Goal: Task Accomplishment & Management: Manage account settings

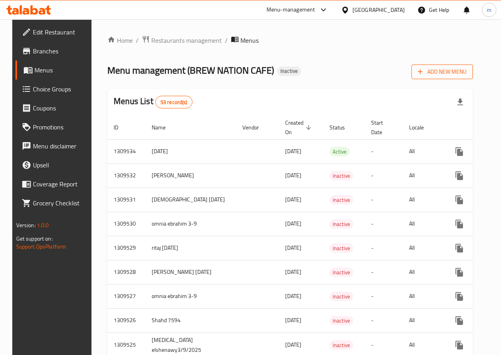
click at [441, 75] on span "Add New Menu" at bounding box center [442, 72] width 49 height 10
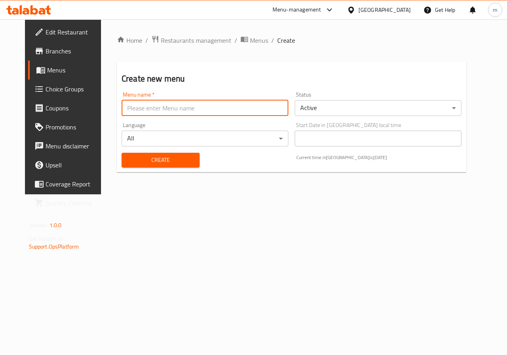
click at [179, 109] on input "text" at bounding box center [205, 108] width 167 height 16
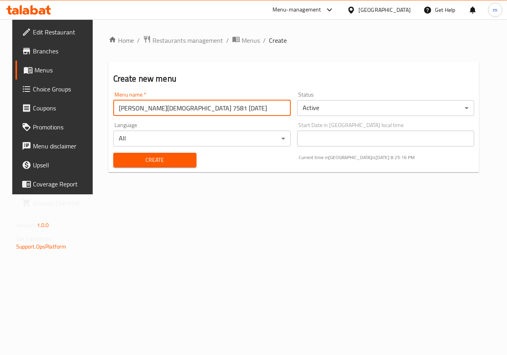
click at [211, 112] on input "[PERSON_NAME][DEMOGRAPHIC_DATA] 7581 [DATE]" at bounding box center [201, 108] width 177 height 16
type input "[PERSON_NAME][DEMOGRAPHIC_DATA] 7581 [DATE] (2)"
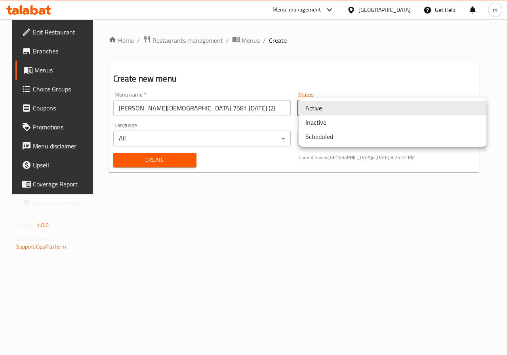
drag, startPoint x: 311, startPoint y: 112, endPoint x: 361, endPoint y: 142, distance: 57.8
click at [311, 112] on body "​ Menu-management [GEOGRAPHIC_DATA] Get Help m Edit Restaurant Branches Menus C…" at bounding box center [253, 187] width 507 height 336
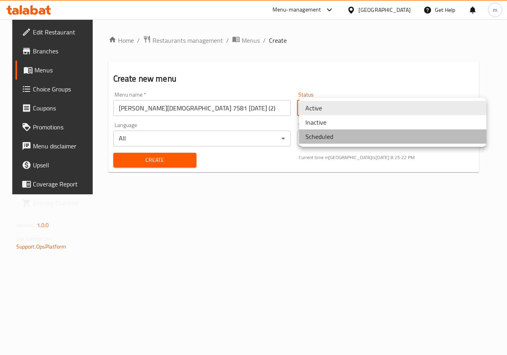
click at [357, 136] on li "Scheduled" at bounding box center [392, 136] width 187 height 14
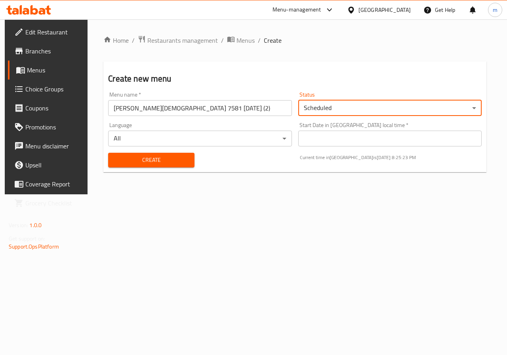
click at [335, 110] on body "​ Menu-management [GEOGRAPHIC_DATA] Get Help m Edit Restaurant Branches Menus C…" at bounding box center [253, 187] width 507 height 336
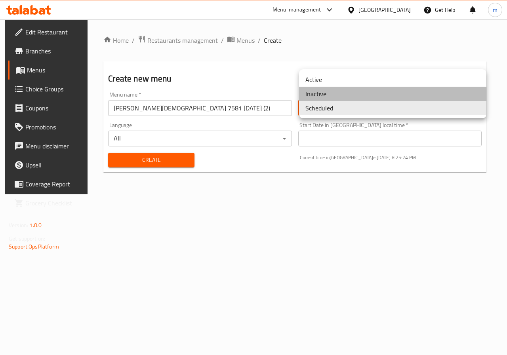
click at [332, 97] on li "Inactive" at bounding box center [392, 94] width 187 height 14
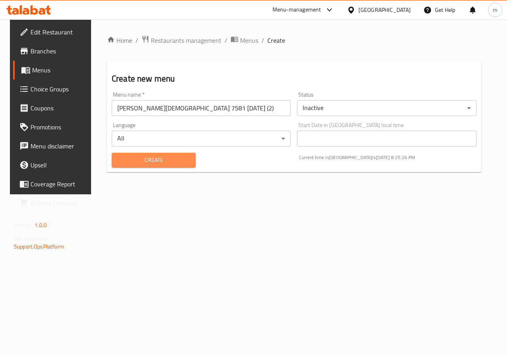
click at [159, 159] on span "Create" at bounding box center [153, 160] width 71 height 10
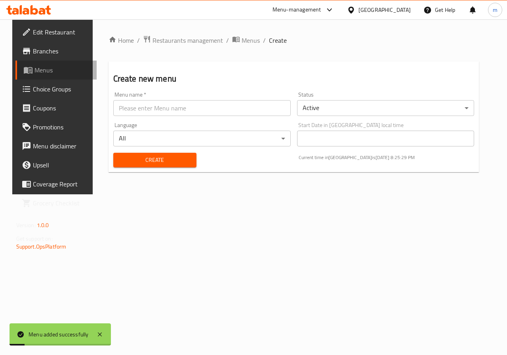
click at [36, 67] on span "Menus" at bounding box center [62, 69] width 56 height 9
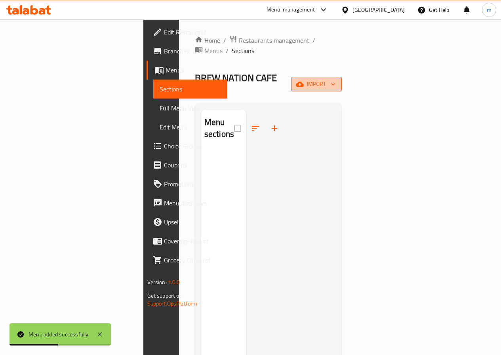
click at [342, 77] on button "import" at bounding box center [316, 84] width 51 height 15
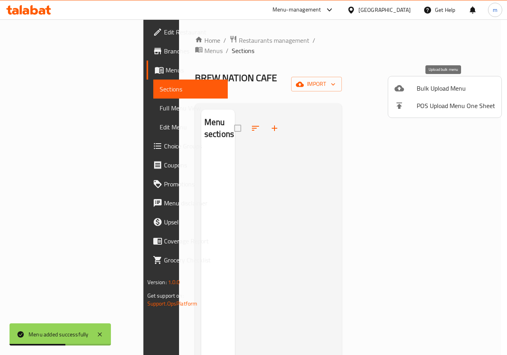
click at [449, 87] on span "Bulk Upload Menu" at bounding box center [455, 88] width 78 height 9
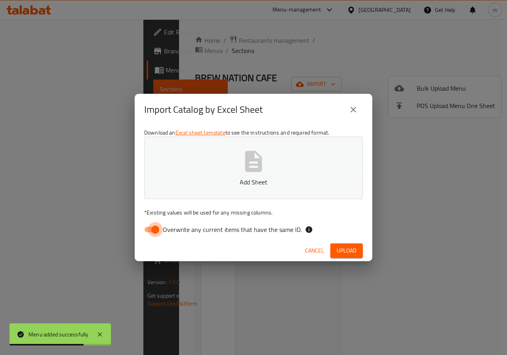
click at [144, 230] on input "Overwrite any current items that have the same ID." at bounding box center [155, 229] width 45 height 15
checkbox input "false"
click at [241, 172] on icon "button" at bounding box center [253, 161] width 25 height 25
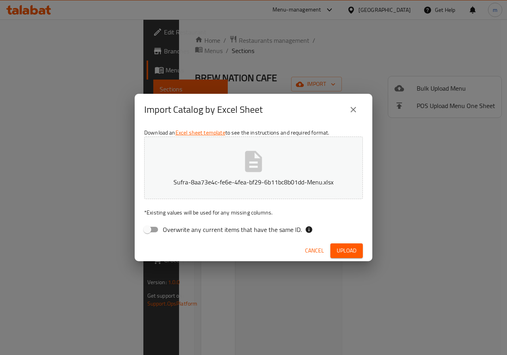
click at [349, 250] on span "Upload" at bounding box center [346, 251] width 20 height 10
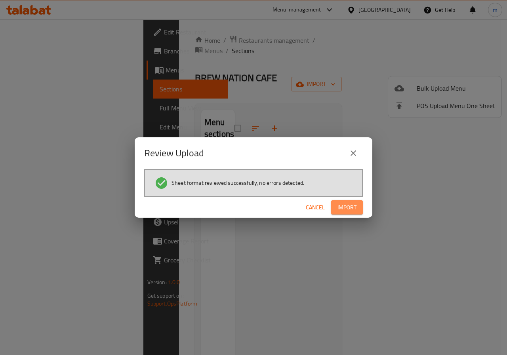
click at [343, 209] on span "Import" at bounding box center [346, 208] width 19 height 10
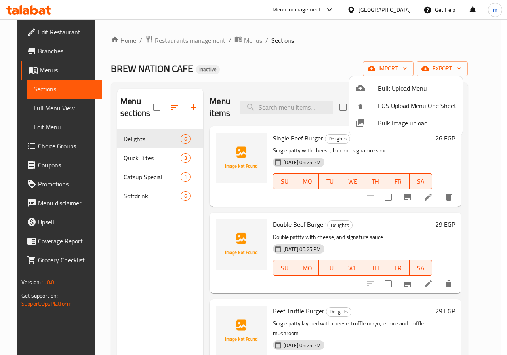
click at [171, 154] on div at bounding box center [253, 177] width 507 height 355
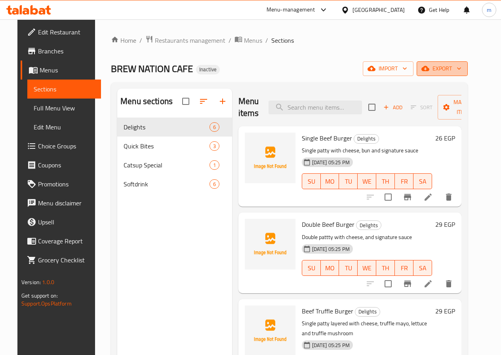
click at [429, 68] on icon "button" at bounding box center [425, 69] width 8 height 8
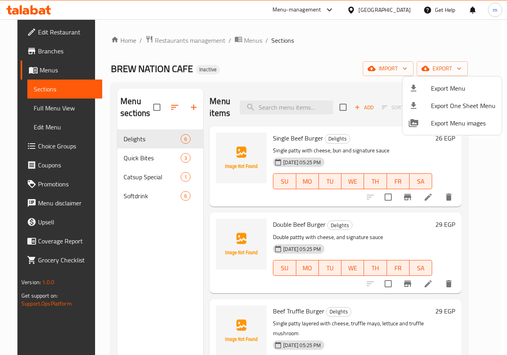
click at [488, 154] on div at bounding box center [253, 177] width 507 height 355
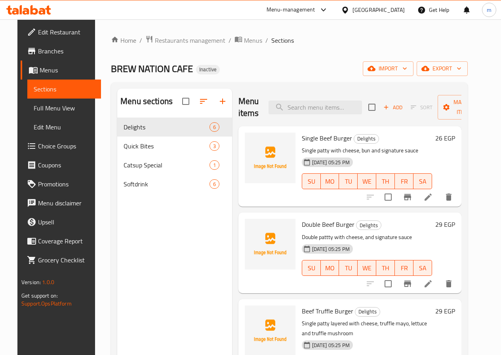
click at [40, 70] on span "Menus" at bounding box center [67, 69] width 55 height 9
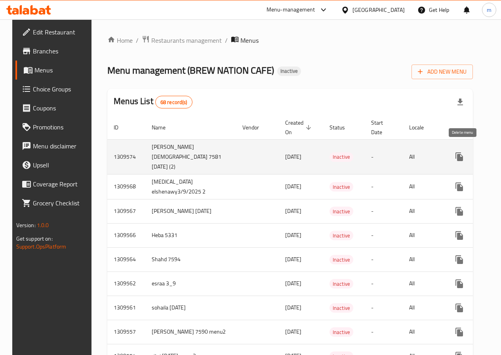
click at [492, 154] on icon "enhanced table" at bounding box center [496, 156] width 9 height 9
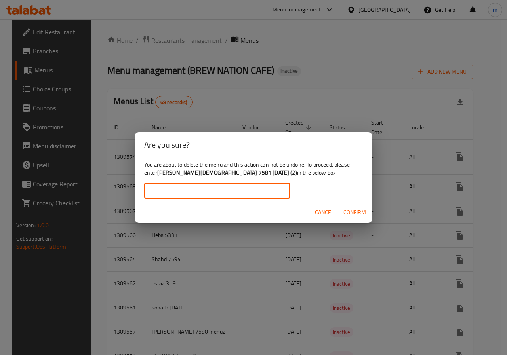
click at [241, 192] on input "text" at bounding box center [217, 191] width 146 height 16
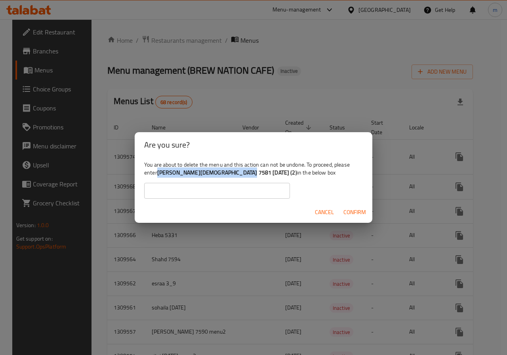
drag, startPoint x: 158, startPoint y: 173, endPoint x: 242, endPoint y: 175, distance: 84.3
click at [242, 175] on b "[PERSON_NAME][DEMOGRAPHIC_DATA] 7581 [DATE] (2)" at bounding box center [227, 172] width 140 height 10
copy b "[PERSON_NAME][DEMOGRAPHIC_DATA] 7581 [DATE] (2)"
click at [222, 191] on input "text" at bounding box center [217, 191] width 146 height 16
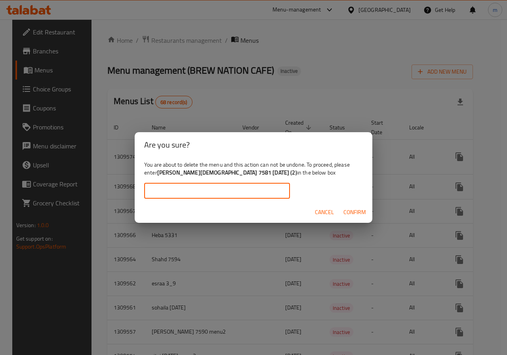
paste input "[PERSON_NAME][DEMOGRAPHIC_DATA] 7581 [DATE] (2)"
type input "[PERSON_NAME][DEMOGRAPHIC_DATA] 7581 [DATE] (2)"
click at [351, 211] on span "Confirm" at bounding box center [354, 212] width 23 height 10
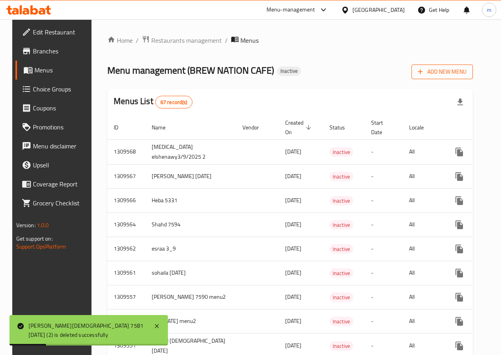
click at [447, 75] on span "Add New Menu" at bounding box center [442, 72] width 49 height 10
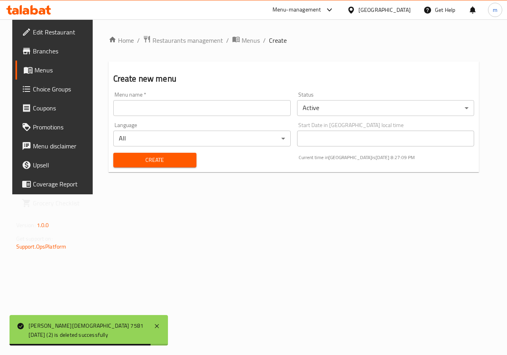
click at [120, 115] on input "text" at bounding box center [201, 108] width 177 height 16
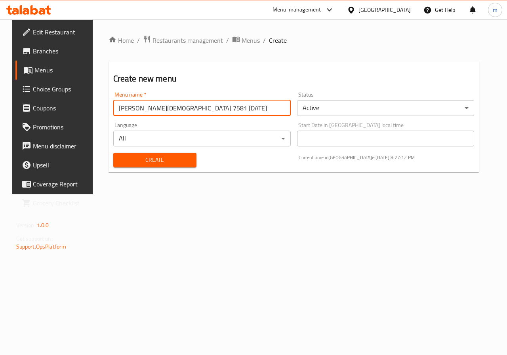
click at [203, 112] on input "[PERSON_NAME][DEMOGRAPHIC_DATA] 7581 [DATE]" at bounding box center [201, 108] width 177 height 16
type input "[PERSON_NAME][DEMOGRAPHIC_DATA] 7581 [DATE] (2)"
click at [332, 110] on body "​ Menu-management [GEOGRAPHIC_DATA] Get Help m Edit Restaurant Branches Menus C…" at bounding box center [253, 187] width 507 height 336
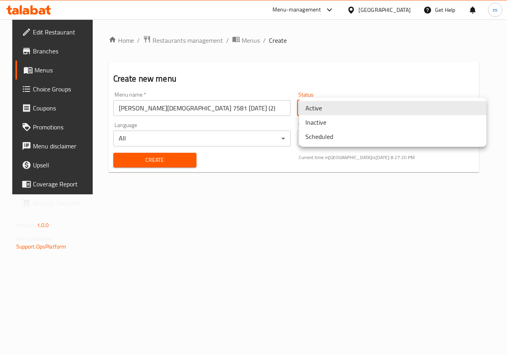
click at [350, 125] on li "Inactive" at bounding box center [392, 122] width 187 height 14
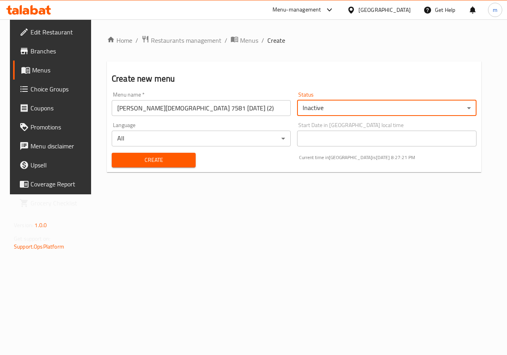
click at [129, 163] on span "Create" at bounding box center [153, 160] width 71 height 10
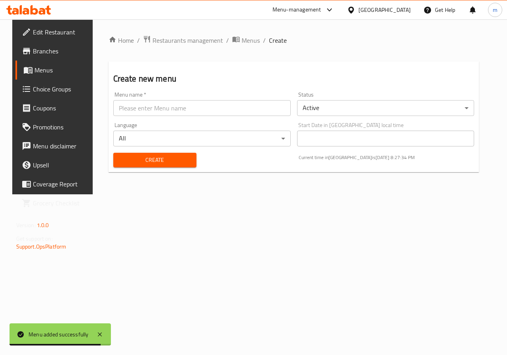
click at [34, 68] on span "Menus" at bounding box center [62, 69] width 56 height 9
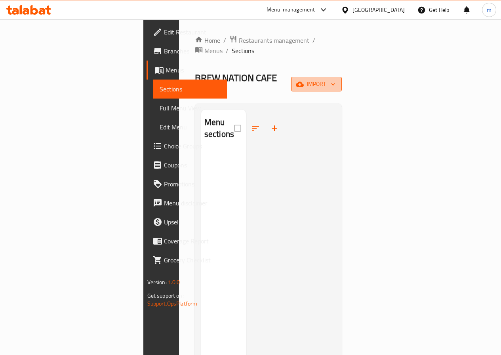
click at [335, 79] on span "import" at bounding box center [316, 84] width 38 height 10
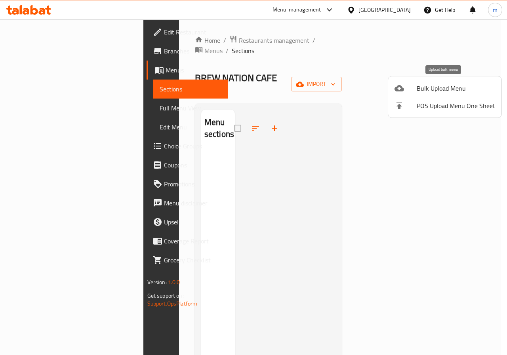
click at [454, 85] on span "Bulk Upload Menu" at bounding box center [455, 88] width 78 height 9
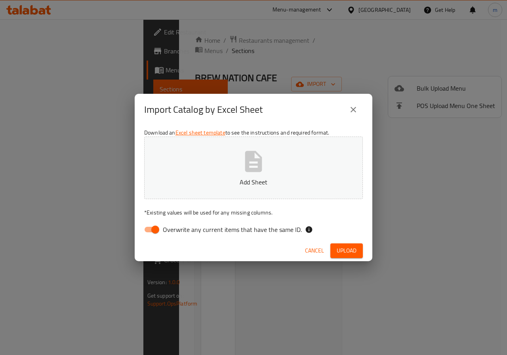
click at [149, 226] on input "Overwrite any current items that have the same ID." at bounding box center [155, 229] width 45 height 15
checkbox input "false"
click at [240, 163] on button "Add Sheet" at bounding box center [253, 168] width 218 height 63
click at [344, 250] on span "Upload" at bounding box center [346, 251] width 20 height 10
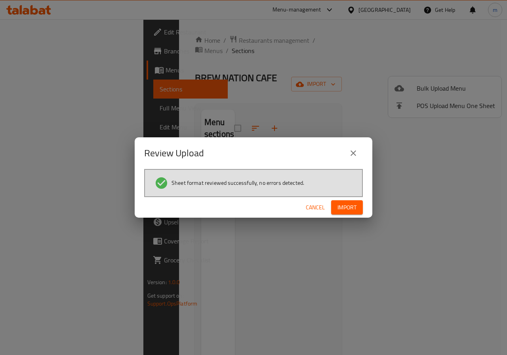
click at [341, 205] on span "Import" at bounding box center [346, 208] width 19 height 10
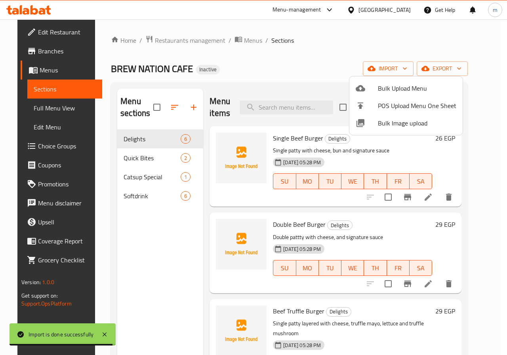
click at [477, 112] on div at bounding box center [253, 177] width 507 height 355
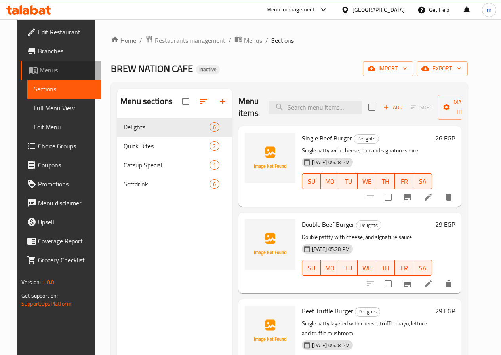
click at [49, 70] on span "Menus" at bounding box center [67, 69] width 55 height 9
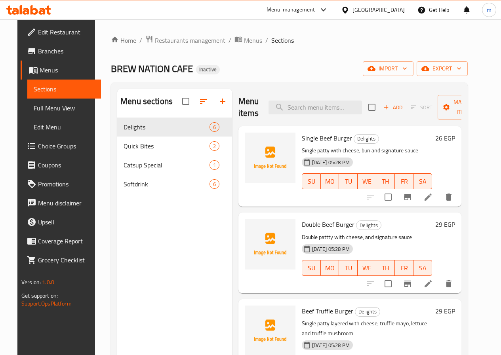
click at [61, 110] on span "Full Menu View" at bounding box center [64, 107] width 61 height 9
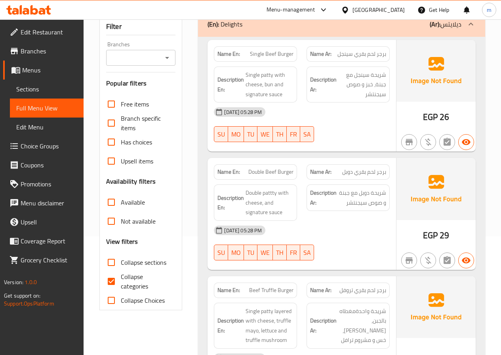
scroll to position [198, 0]
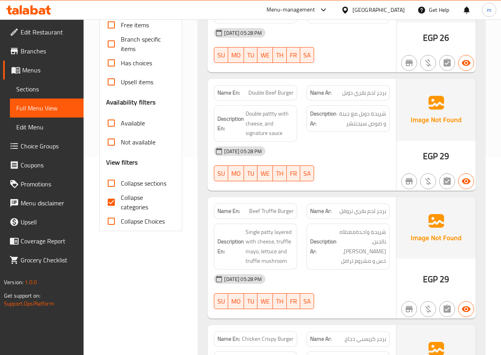
click at [122, 193] on span "Collapse categories" at bounding box center [145, 202] width 49 height 19
click at [121, 193] on input "Collapse categories" at bounding box center [111, 202] width 19 height 19
checkbox input "false"
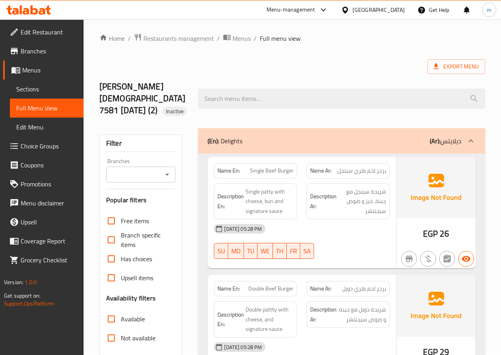
scroll to position [0, 0]
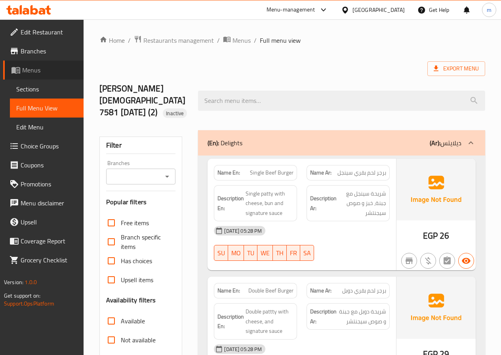
click at [20, 66] on icon at bounding box center [15, 69] width 9 height 9
